Goal: Information Seeking & Learning: Understand process/instructions

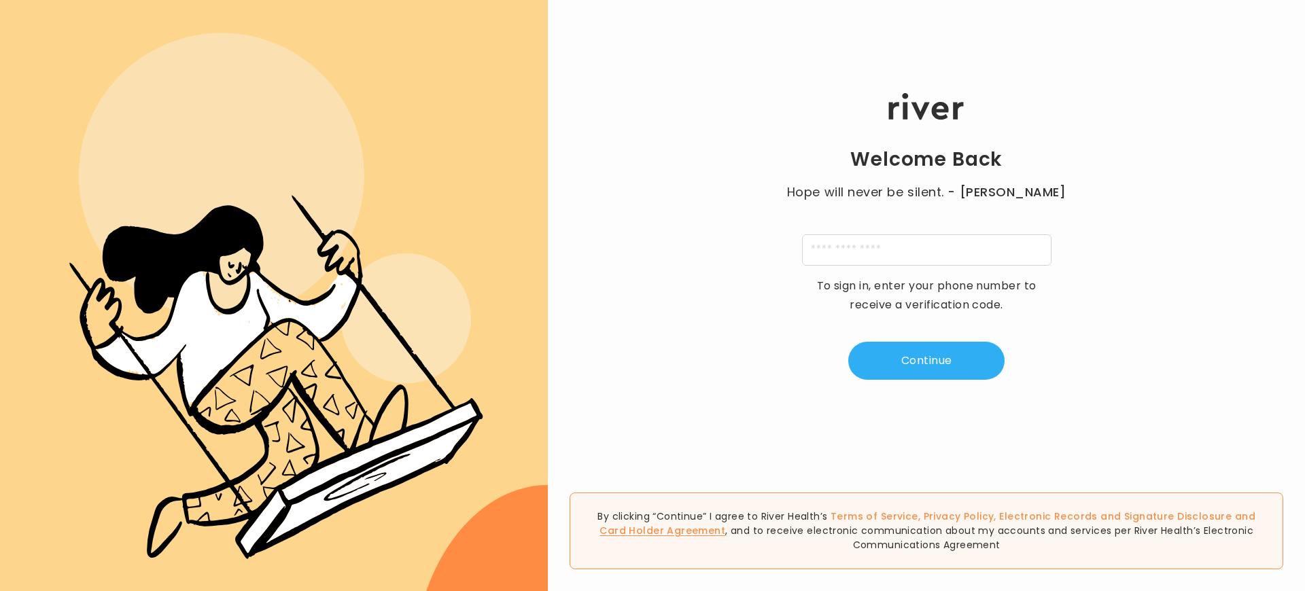
click at [725, 524] on link "Card Holder Agreement" at bounding box center [662, 531] width 126 height 14
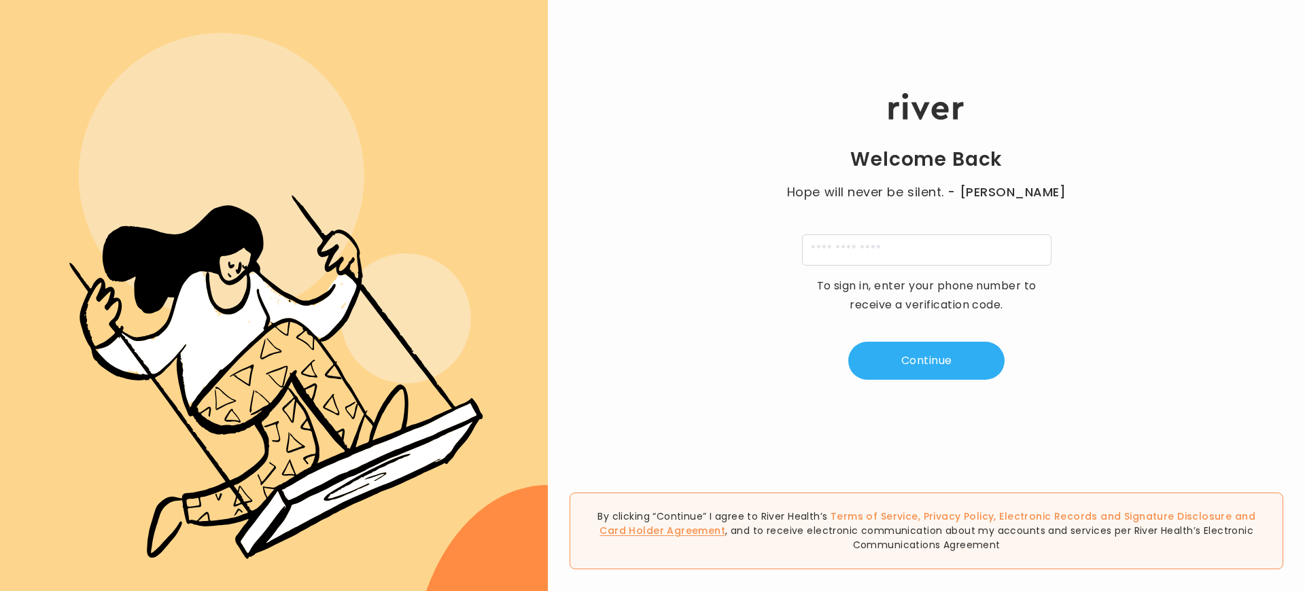
click at [725, 524] on link "Card Holder Agreement" at bounding box center [662, 531] width 126 height 14
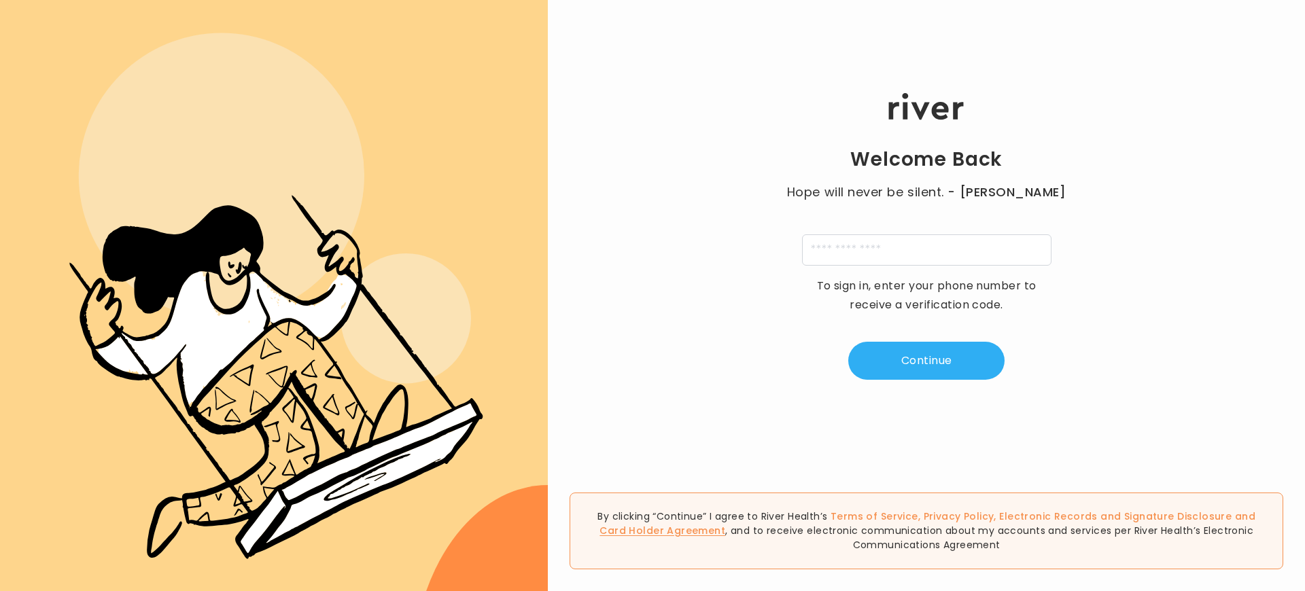
click at [725, 524] on link "Card Holder Agreement" at bounding box center [662, 531] width 126 height 14
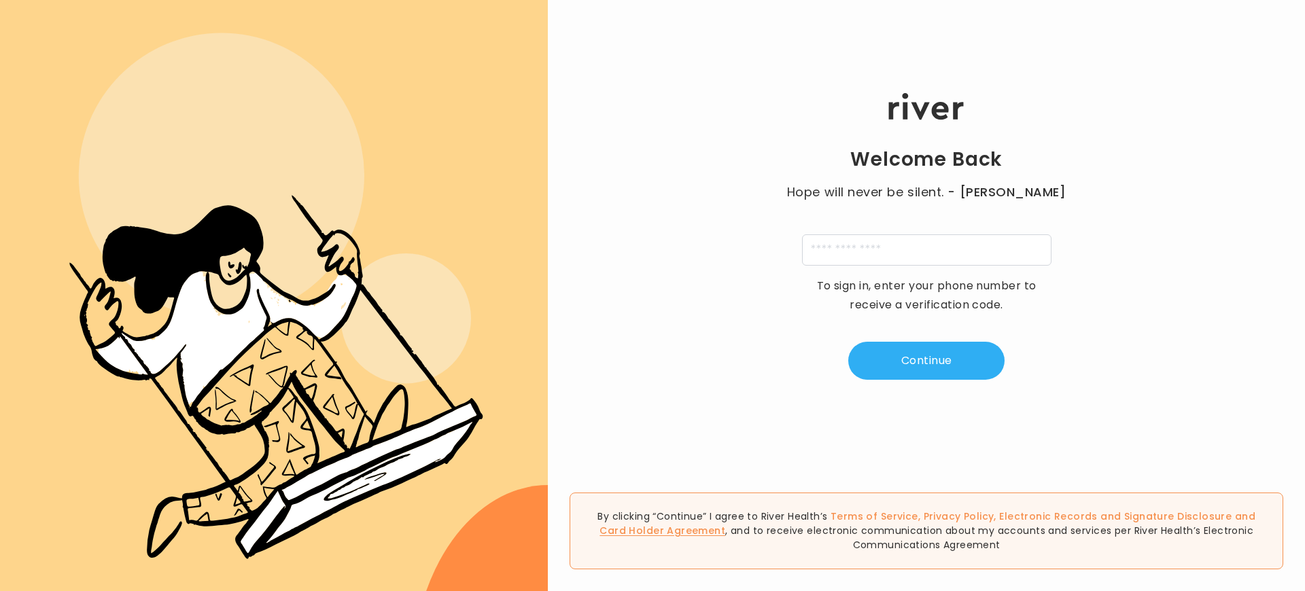
click at [725, 524] on link "Card Holder Agreement" at bounding box center [662, 531] width 126 height 14
